Goal: Task Accomplishment & Management: Manage account settings

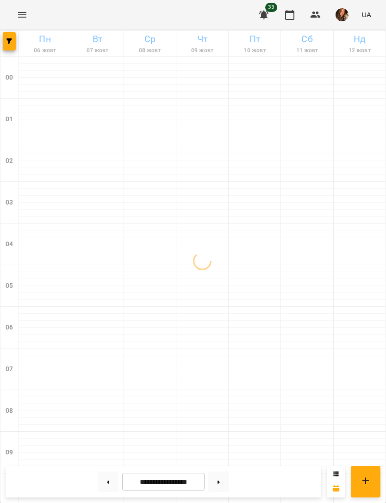
click at [6, 44] on button "button" at bounding box center [9, 41] width 13 height 19
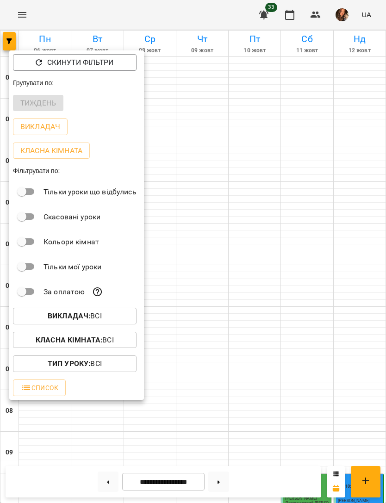
click at [46, 315] on span "Викладач : Всі" at bounding box center [74, 316] width 109 height 11
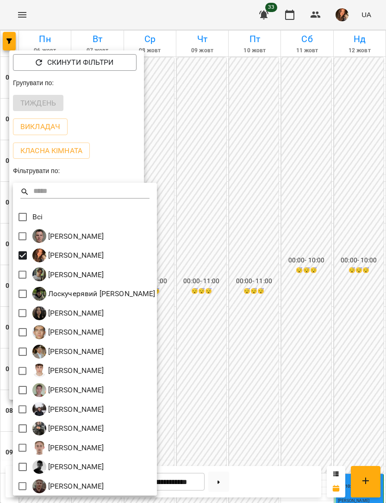
click at [350, 331] on div at bounding box center [193, 251] width 386 height 503
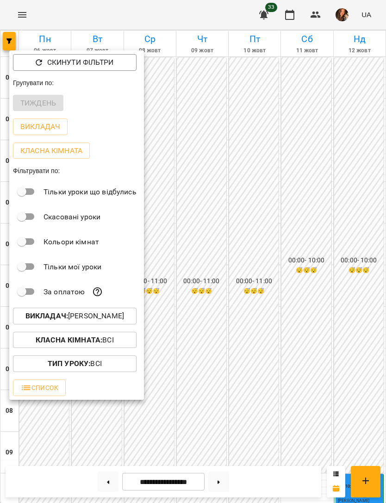
click at [350, 346] on div at bounding box center [193, 251] width 386 height 503
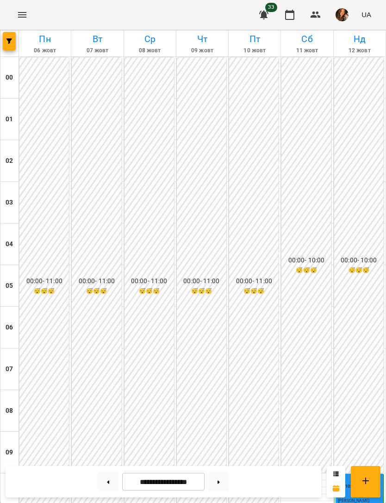
scroll to position [479, 0]
click at [342, 17] on img "button" at bounding box center [342, 14] width 13 height 13
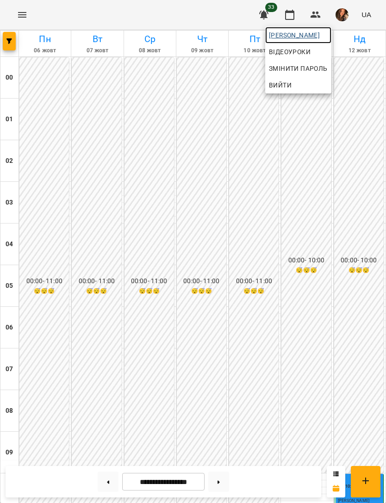
click at [331, 43] on link "[PERSON_NAME]" at bounding box center [298, 35] width 66 height 17
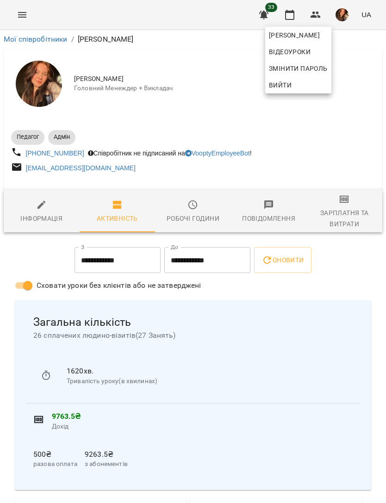
click at [349, 209] on div at bounding box center [193, 251] width 386 height 503
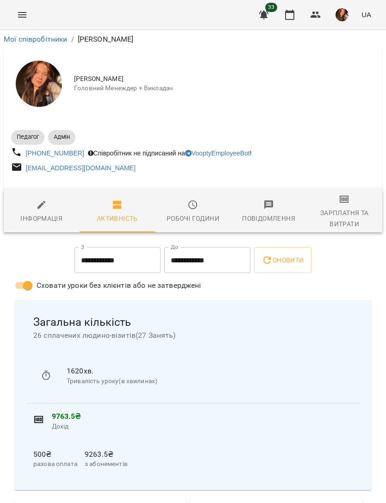
click at [338, 228] on div "Зарплатня та Витрати" at bounding box center [344, 218] width 65 height 22
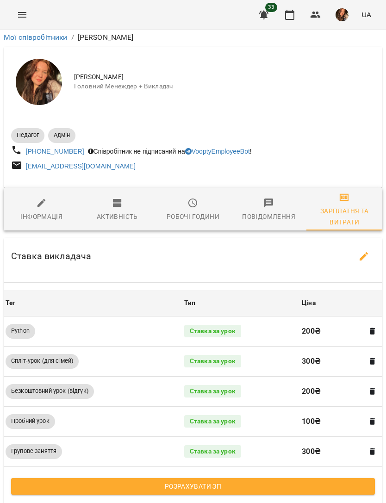
scroll to position [220, 0]
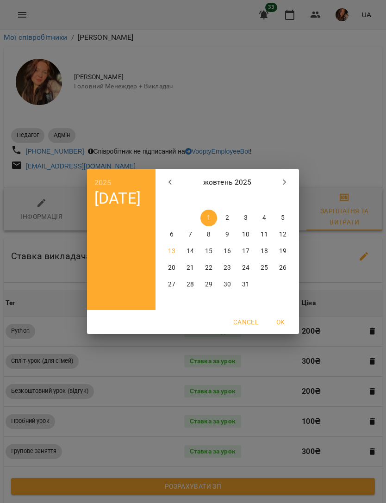
click at [172, 233] on p "6" at bounding box center [172, 234] width 4 height 9
type input "**********"
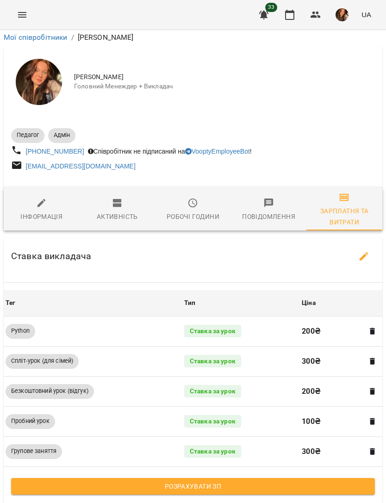
click at [294, 481] on span "Розрахувати ЗП" at bounding box center [193, 486] width 349 height 11
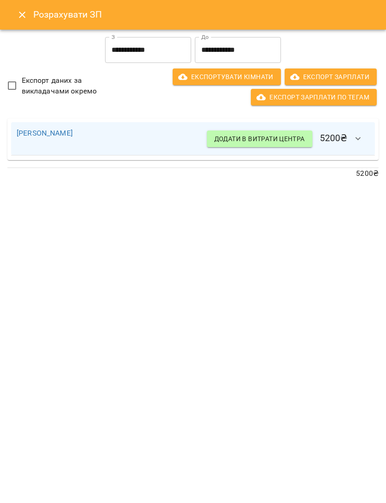
click at [164, 62] on input "**********" at bounding box center [148, 50] width 86 height 26
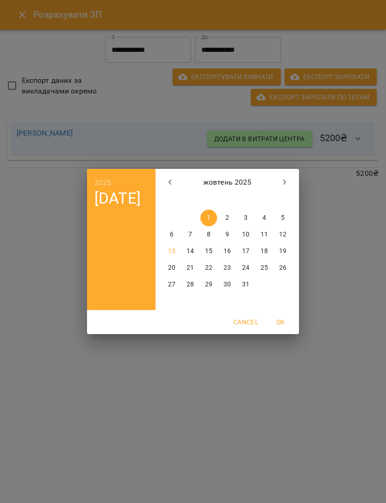
click at [174, 239] on button "6" at bounding box center [171, 234] width 17 height 17
type input "**********"
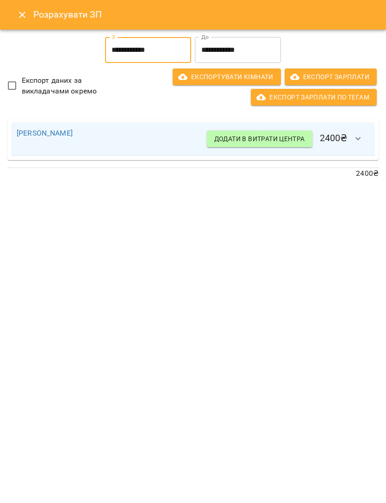
click at [15, 12] on button "Close" at bounding box center [22, 15] width 22 height 22
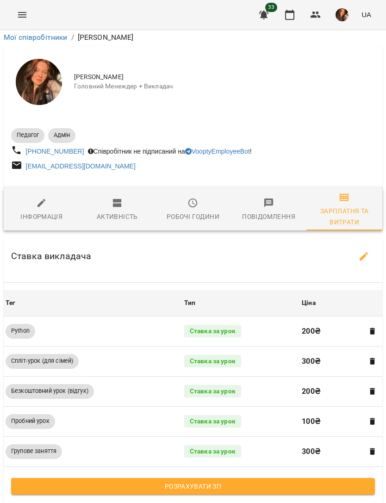
click at [23, 19] on icon "Menu" at bounding box center [22, 14] width 11 height 11
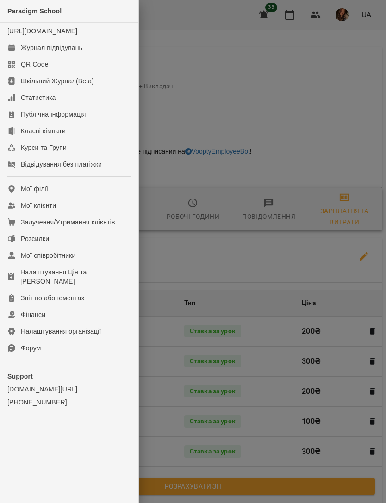
click at [56, 51] on link "Журнал відвідувань" at bounding box center [69, 47] width 138 height 17
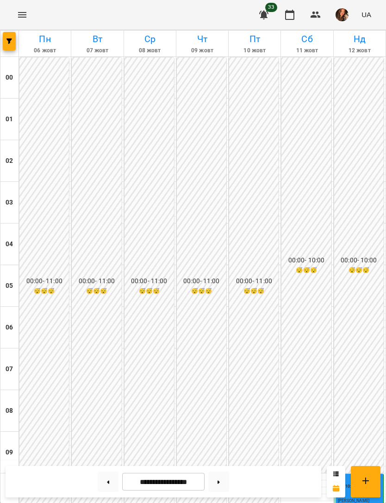
click at [222, 486] on button at bounding box center [218, 482] width 21 height 20
type input "**********"
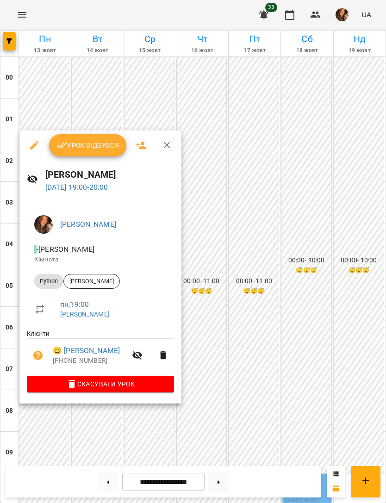
click at [158, 384] on span "Скасувати Урок" at bounding box center [100, 384] width 132 height 11
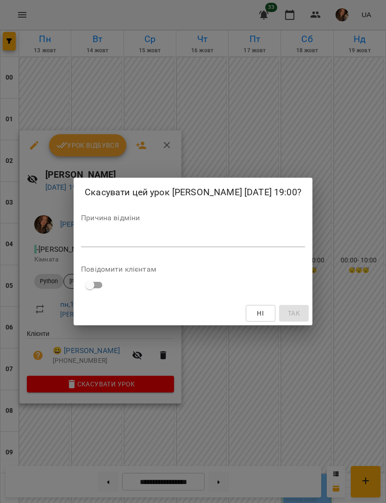
click at [192, 244] on textarea at bounding box center [193, 240] width 224 height 8
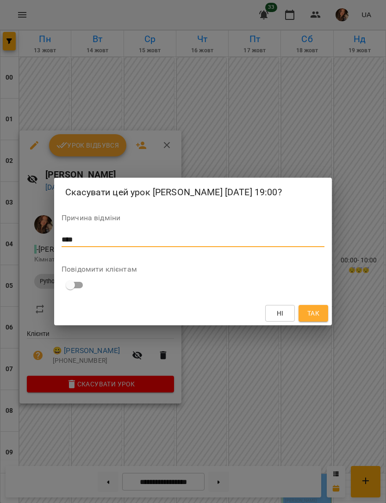
type textarea "****"
click at [321, 318] on button "Так" at bounding box center [314, 313] width 30 height 17
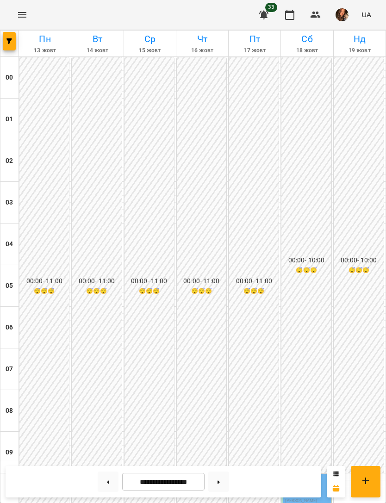
scroll to position [486, 0]
